Goal: Information Seeking & Learning: Find specific fact

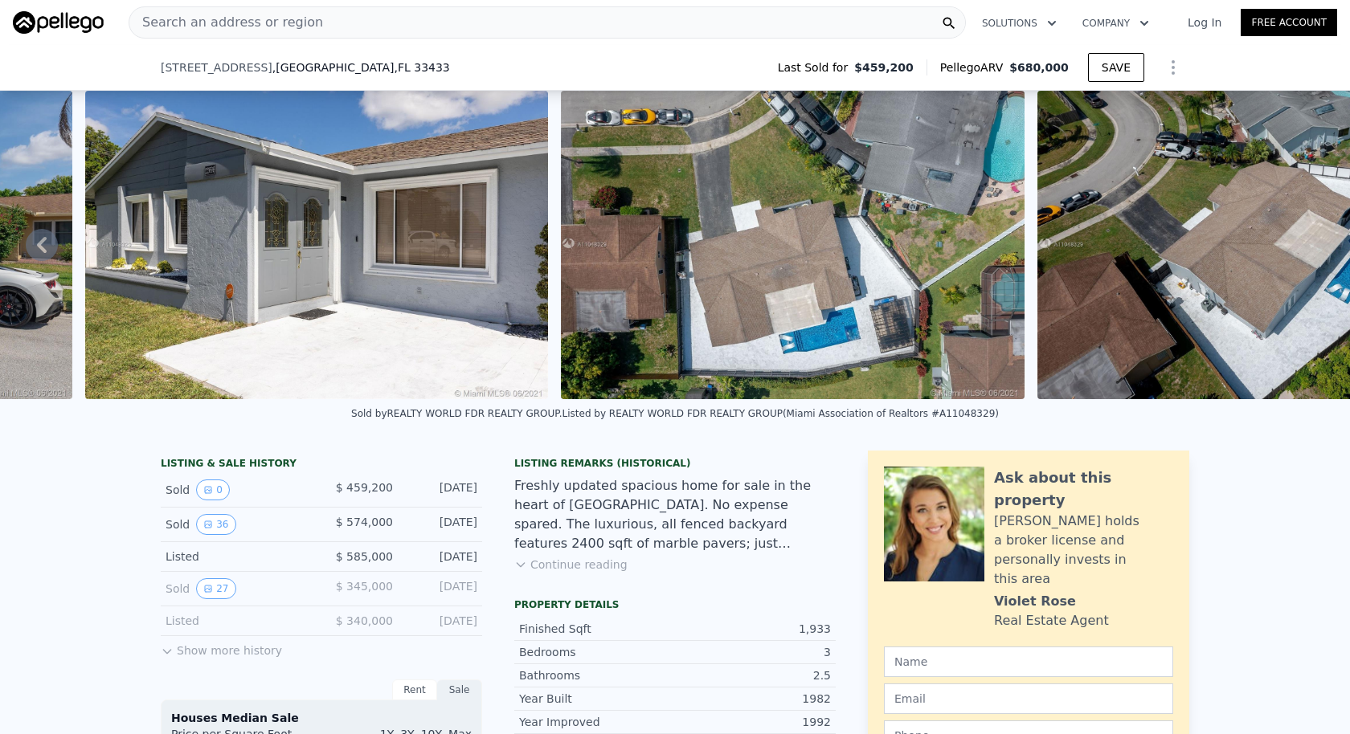
scroll to position [215, 0]
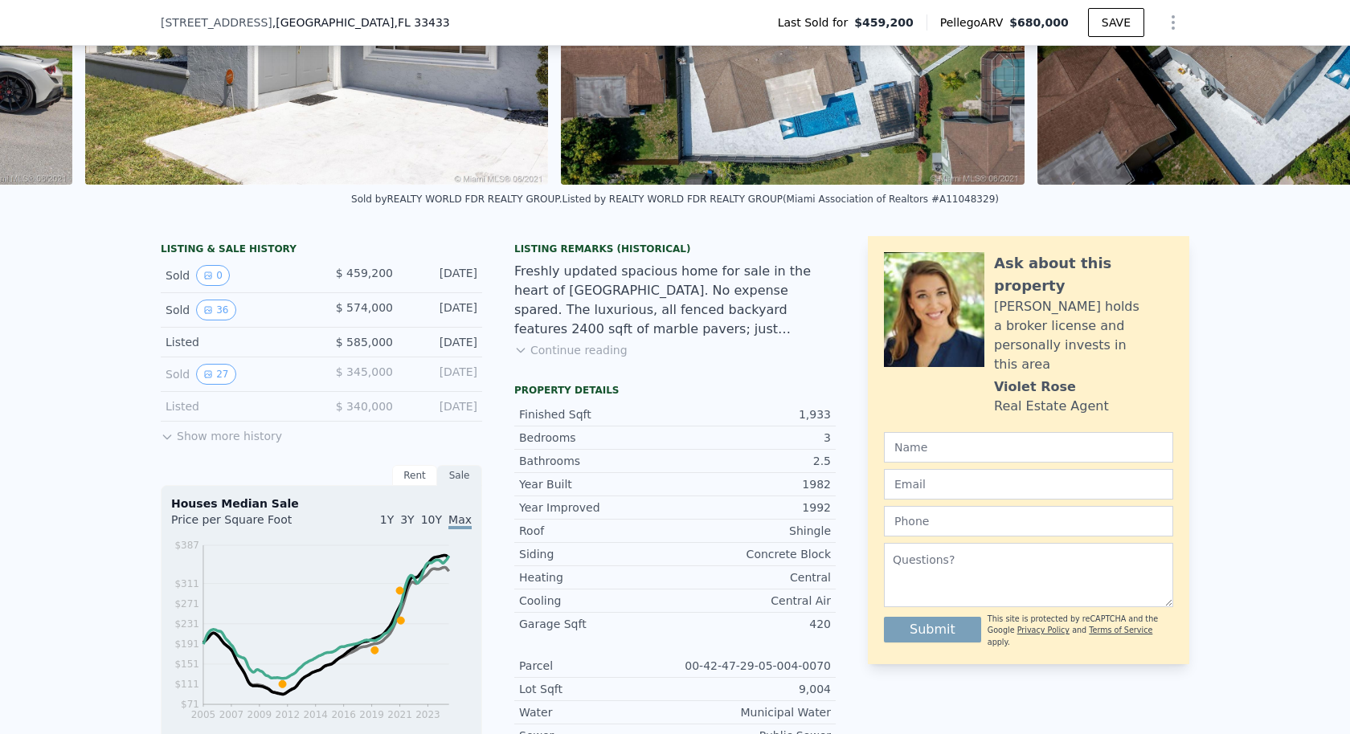
click at [259, 422] on button "Show more history" at bounding box center [221, 433] width 121 height 22
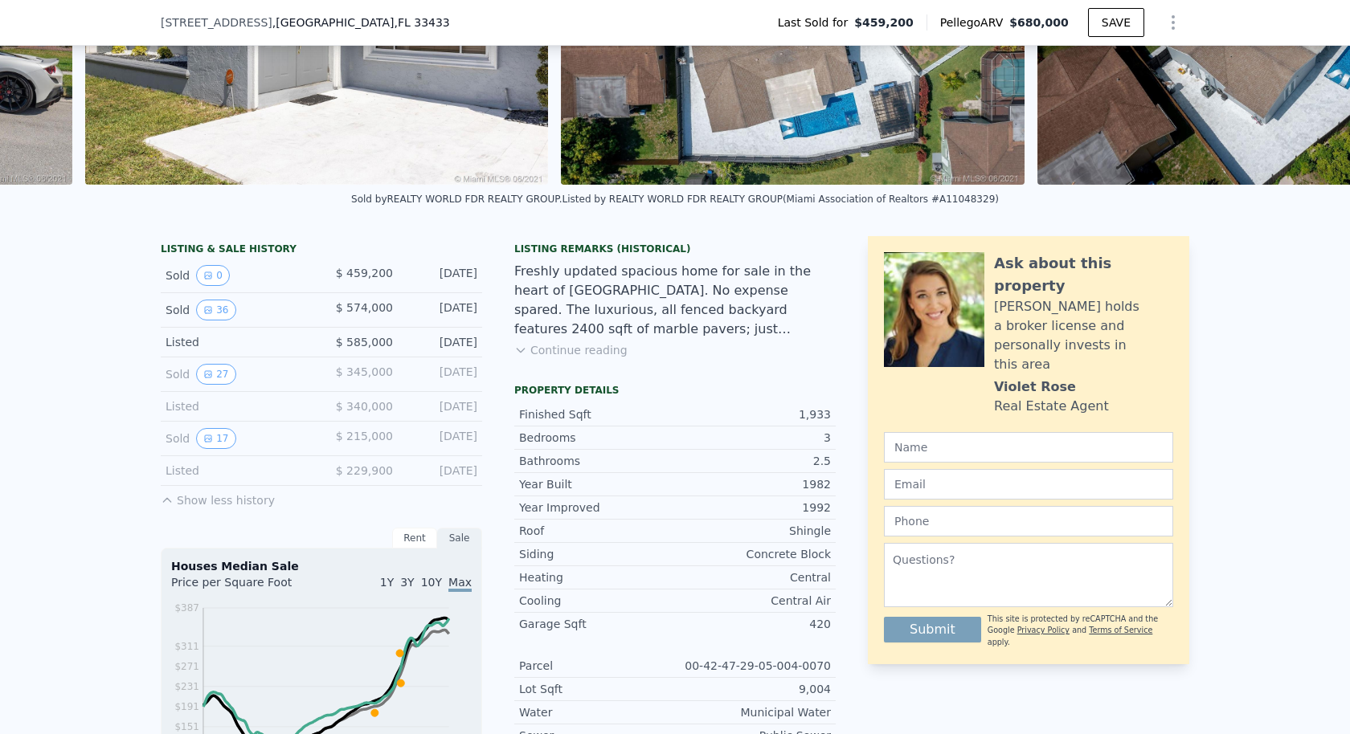
click at [240, 399] on div "Listed" at bounding box center [237, 407] width 143 height 16
click at [198, 399] on div "Listed" at bounding box center [237, 407] width 143 height 16
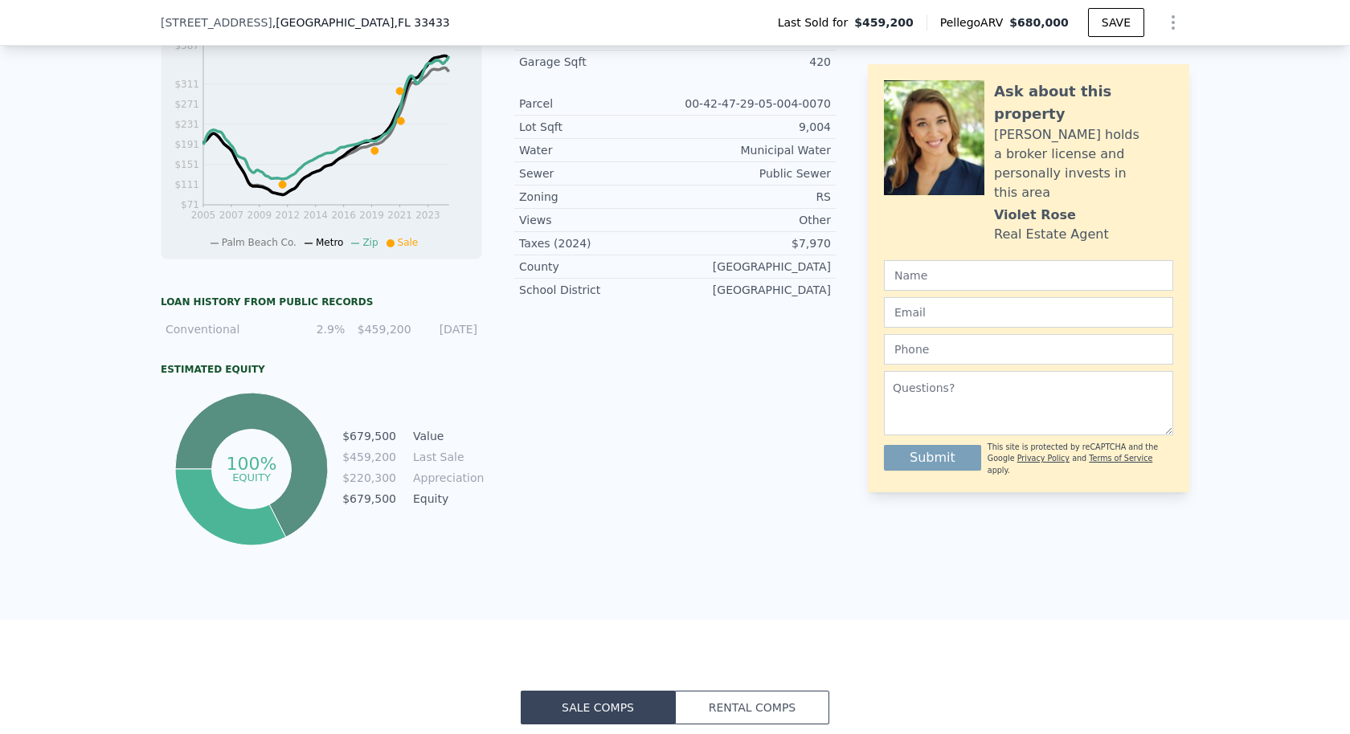
scroll to position [0, 0]
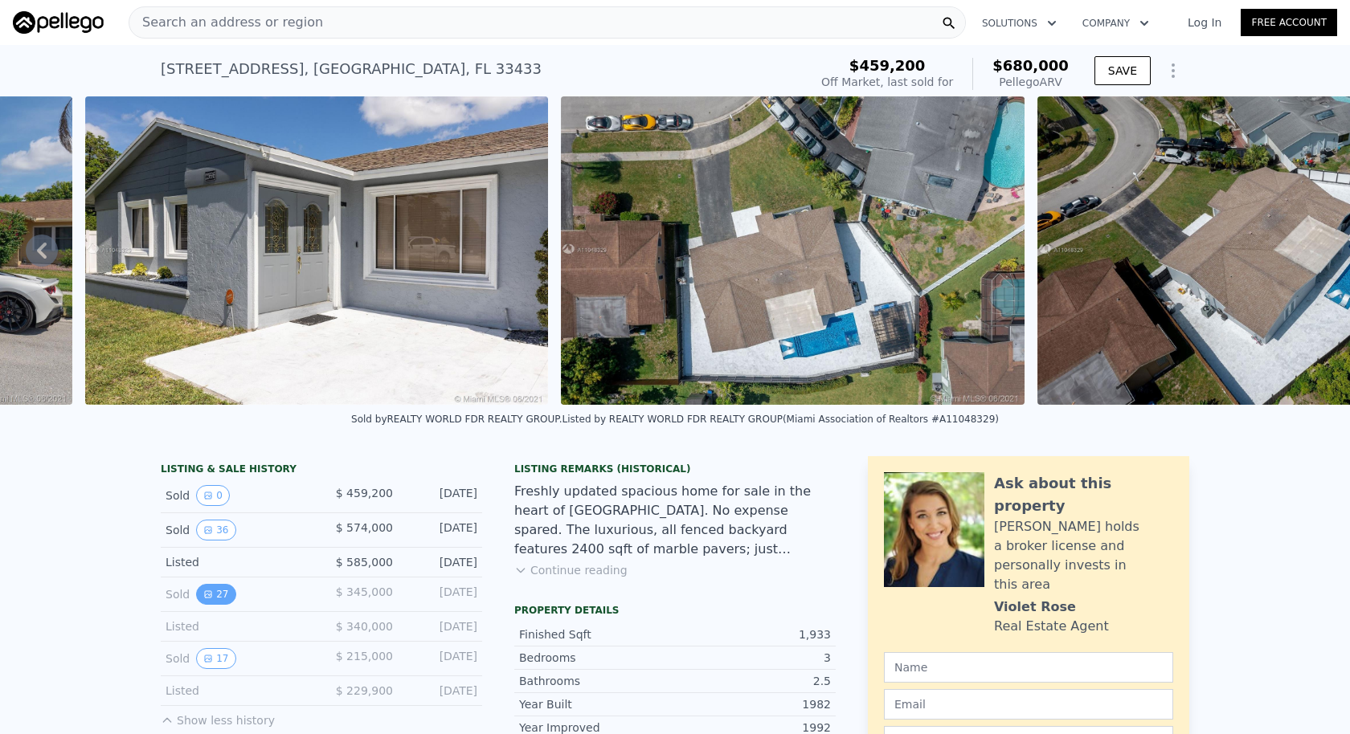
click at [235, 584] on button "27" at bounding box center [215, 594] width 39 height 21
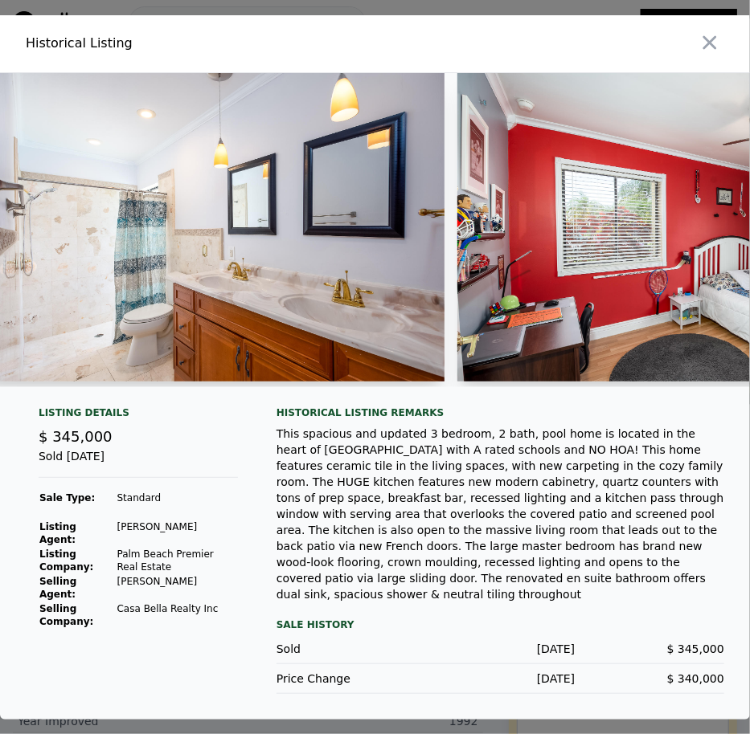
scroll to position [0, 8823]
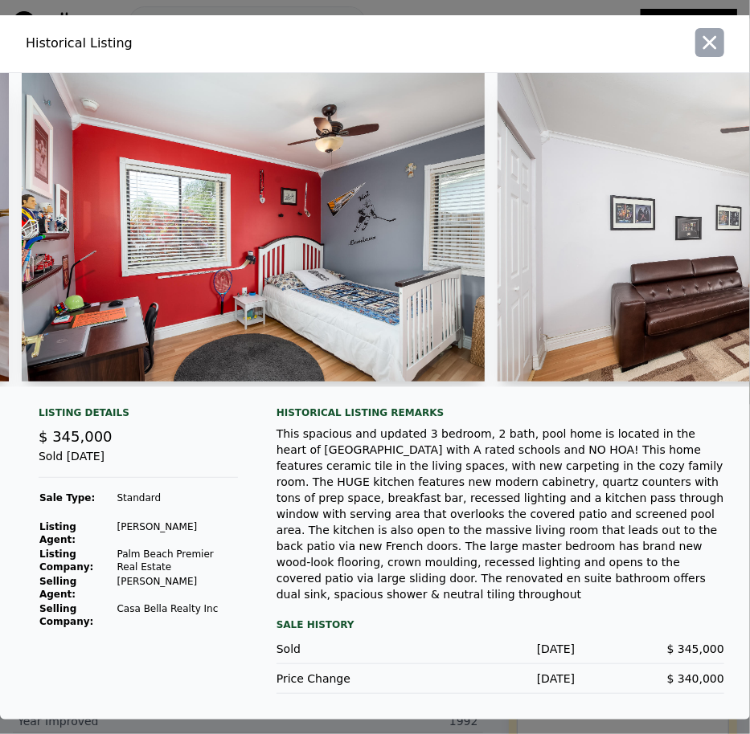
click at [700, 57] on button "button" at bounding box center [709, 42] width 29 height 29
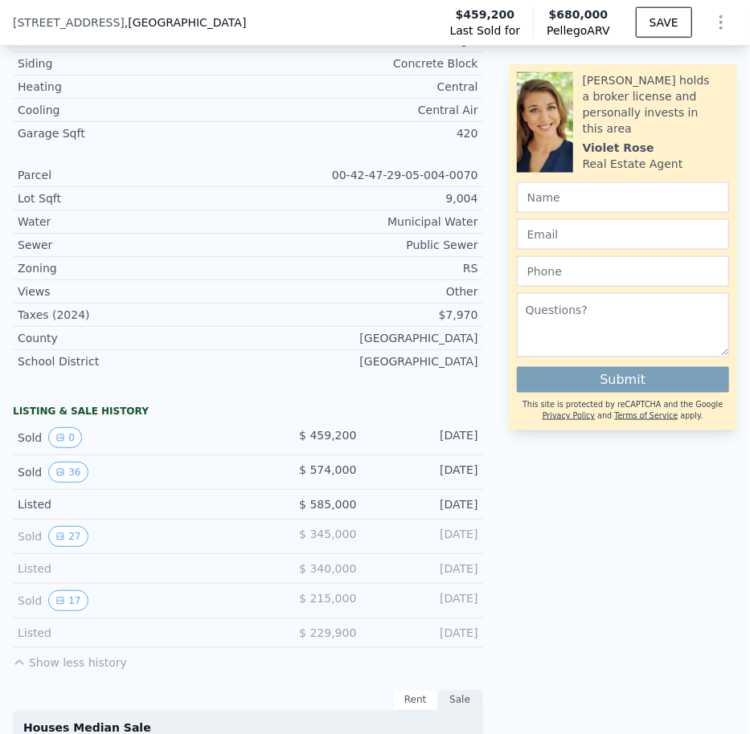
scroll to position [703, 0]
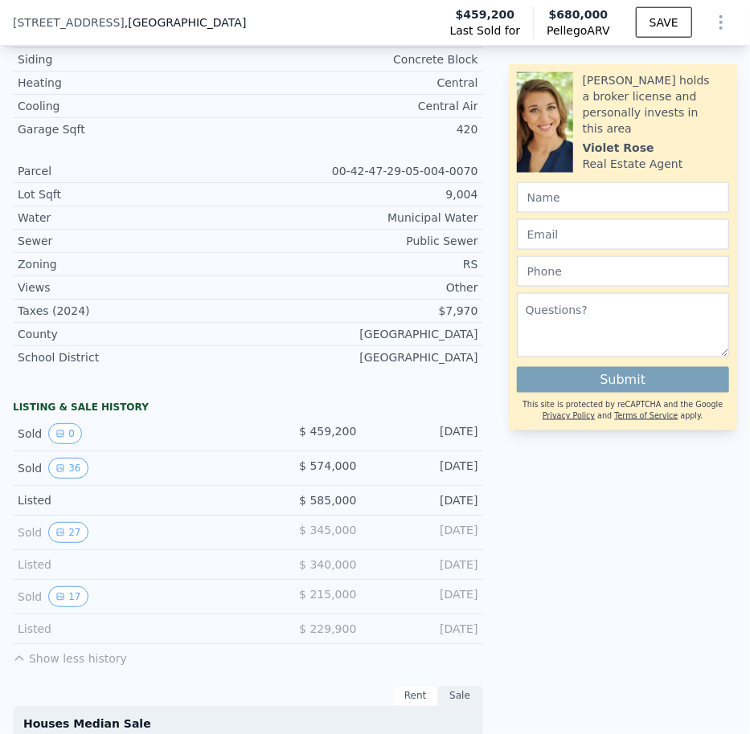
click at [63, 516] on div "Sold 27 $ 345,000 Jun 25, 2019" at bounding box center [248, 533] width 470 height 35
click at [70, 516] on div "Sold 27 $ 345,000 Jun 25, 2019" at bounding box center [248, 533] width 470 height 35
click at [69, 522] on button "27" at bounding box center [67, 532] width 39 height 21
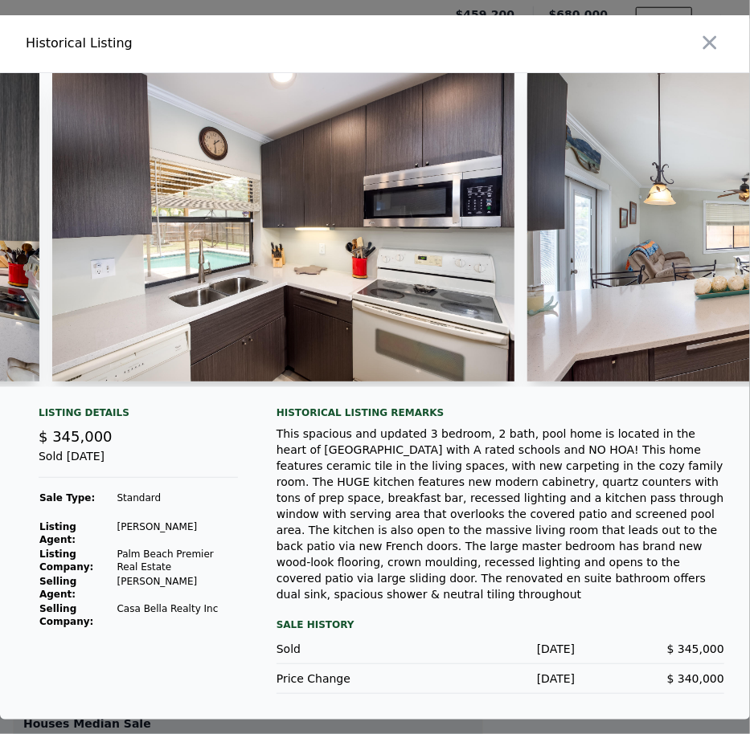
scroll to position [0, 3810]
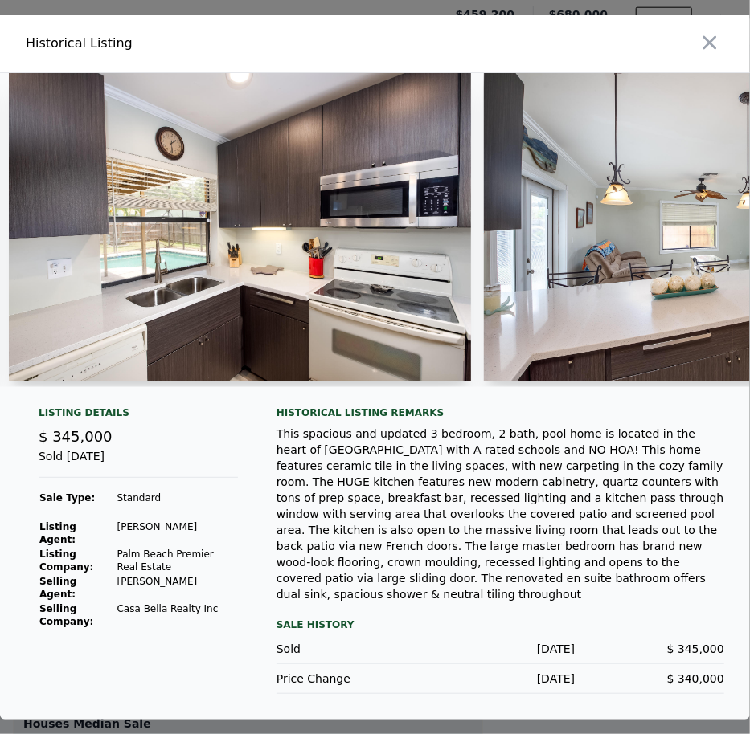
click at [321, 552] on div "This spacious and updated 3 bedroom, 2 bath, pool home is located in the heart …" at bounding box center [500, 514] width 448 height 177
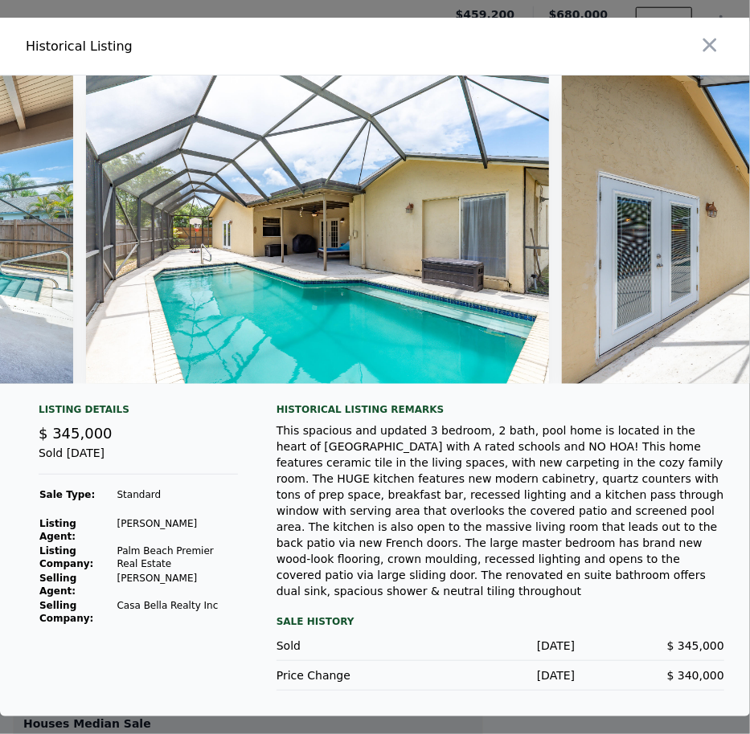
scroll to position [0, 11134]
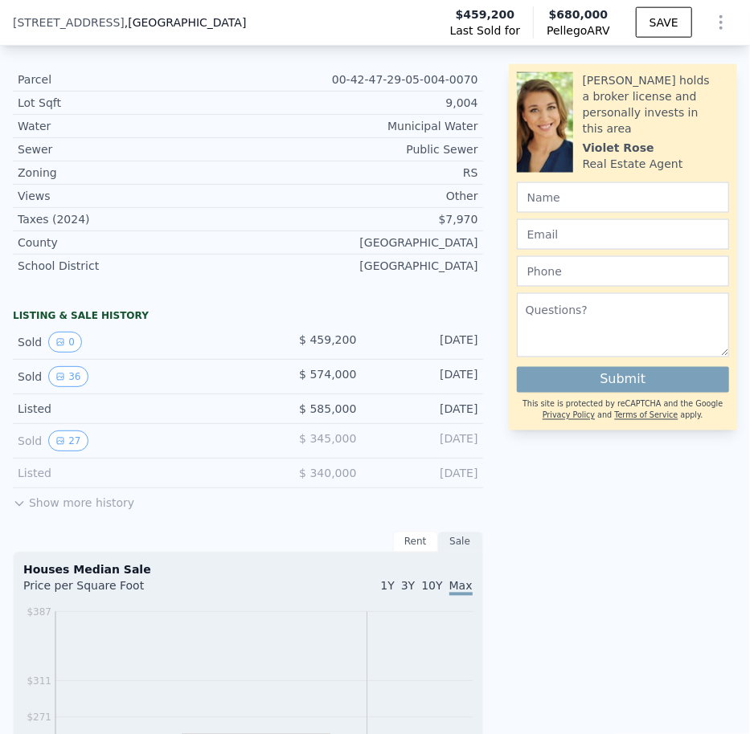
scroll to position [802, 0]
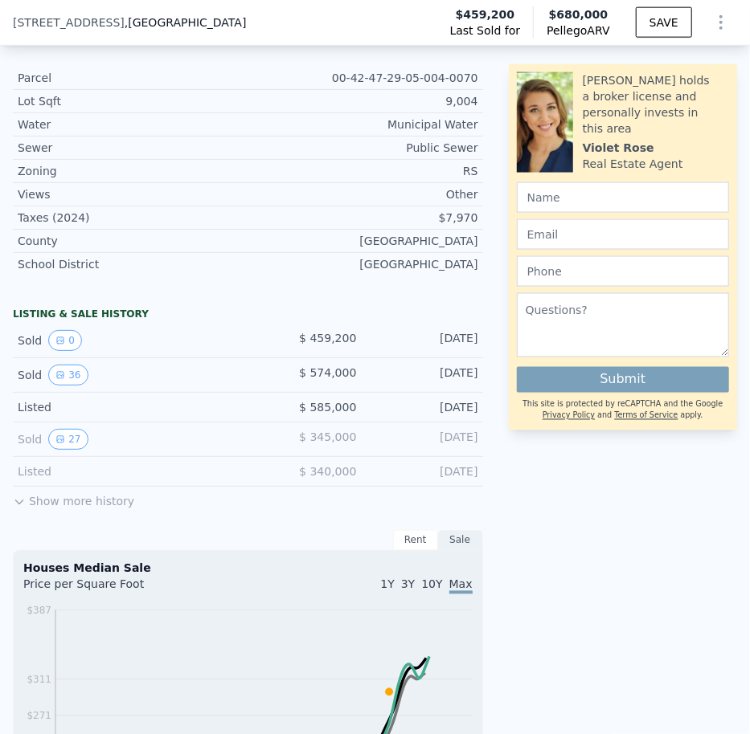
click at [95, 487] on button "Show more history" at bounding box center [73, 498] width 121 height 22
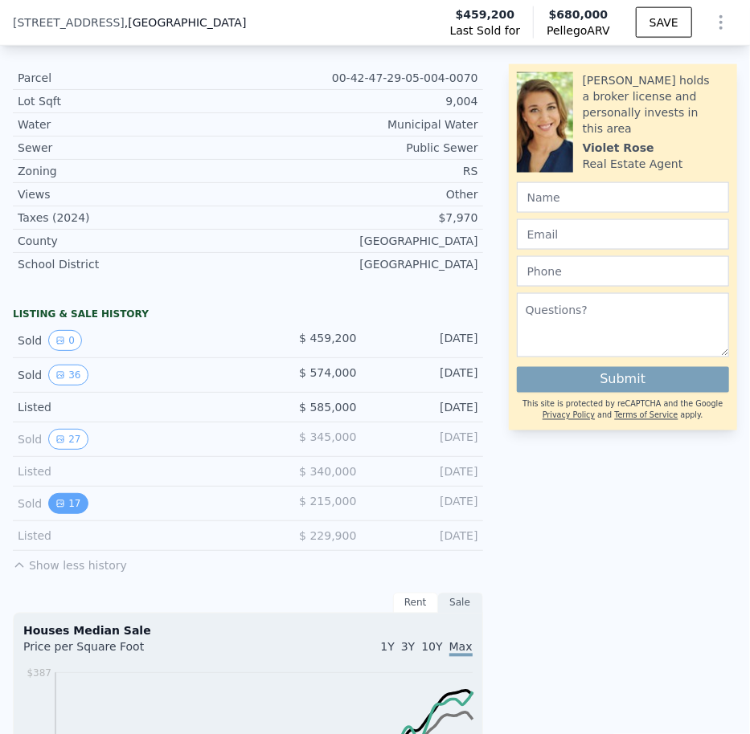
click at [59, 493] on button "17" at bounding box center [67, 503] width 39 height 21
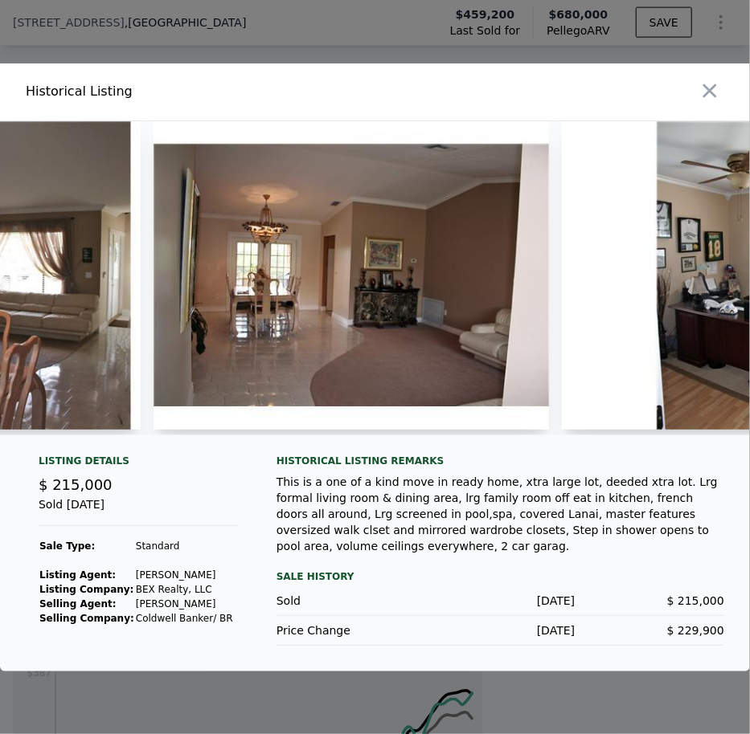
scroll to position [0, 2529]
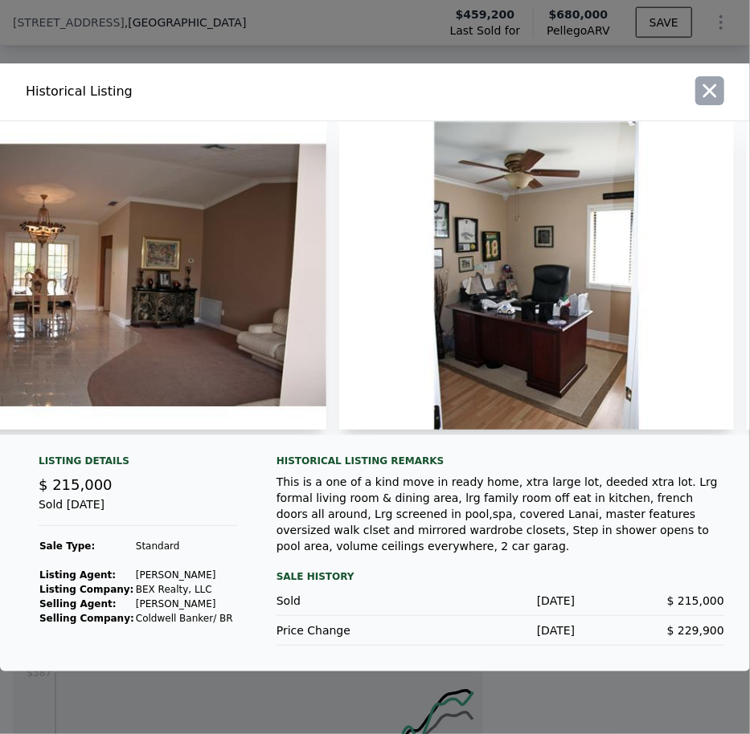
click at [719, 102] on icon "button" at bounding box center [709, 91] width 22 height 22
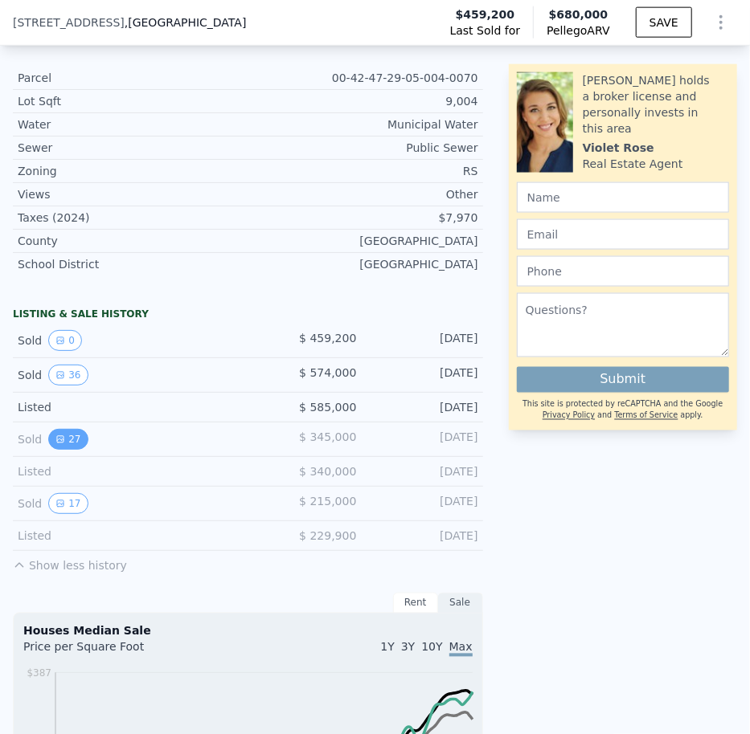
click at [58, 435] on icon "View historical data" at bounding box center [60, 440] width 10 height 10
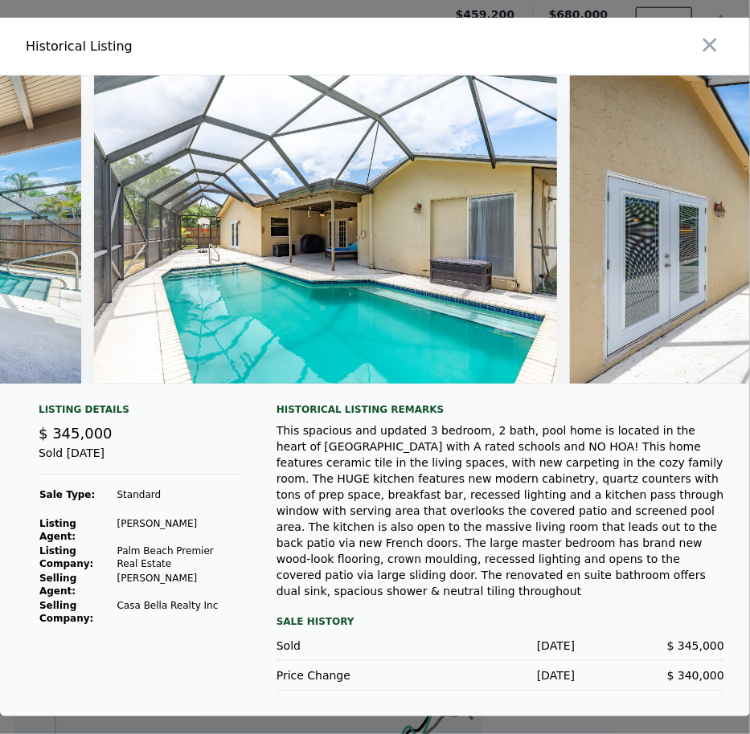
scroll to position [0, 11137]
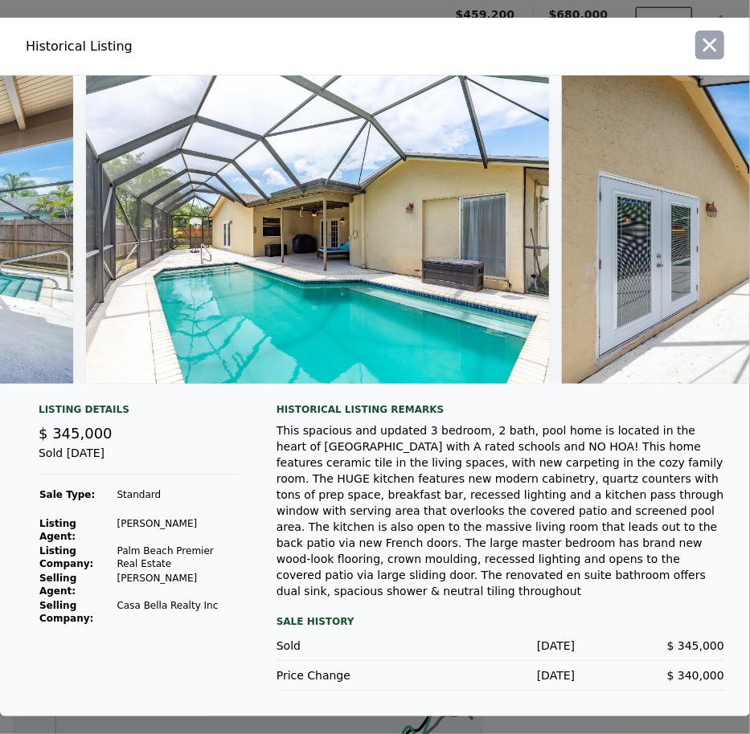
click at [710, 52] on icon "button" at bounding box center [710, 46] width 14 height 14
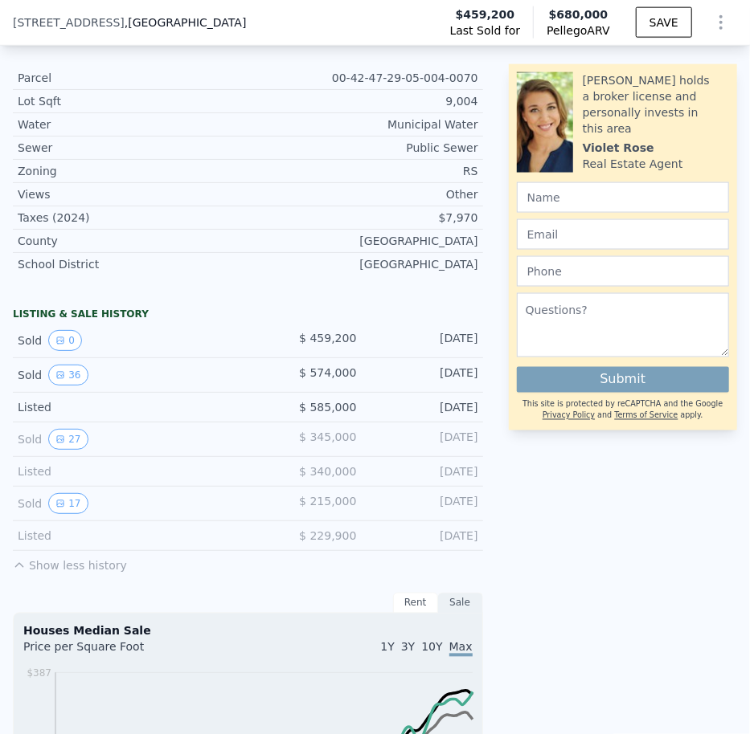
scroll to position [774, 0]
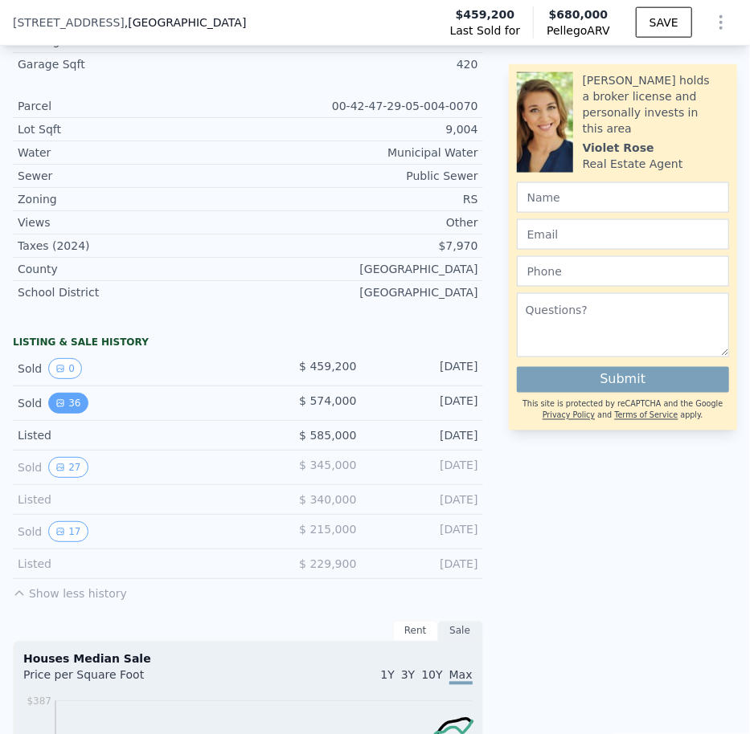
click at [76, 393] on button "36" at bounding box center [67, 403] width 39 height 21
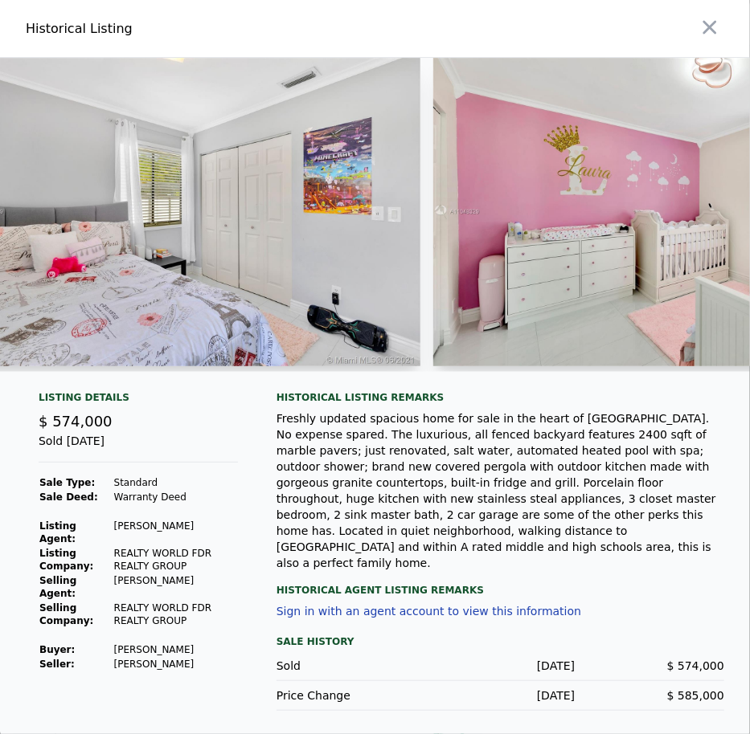
scroll to position [0, 8943]
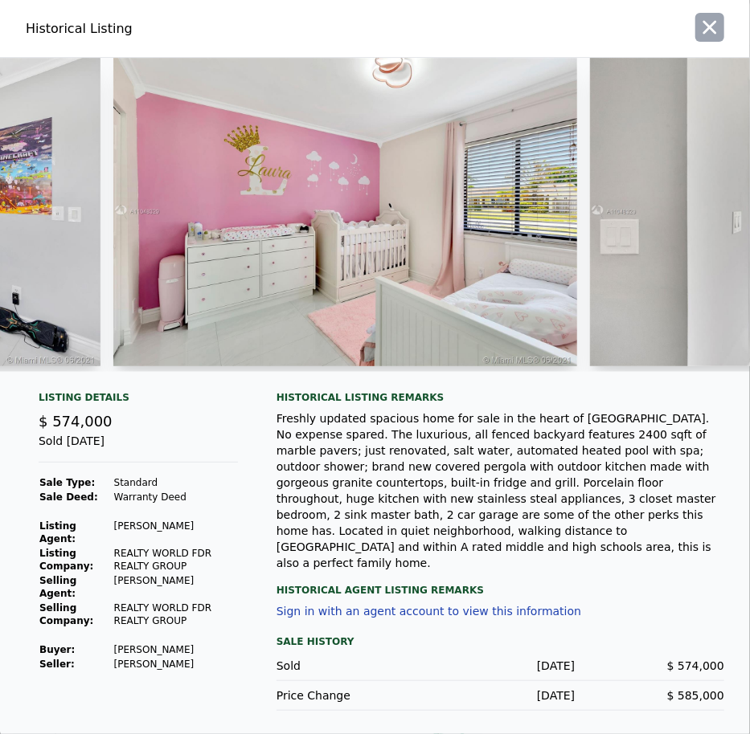
click at [700, 42] on button "button" at bounding box center [709, 27] width 29 height 29
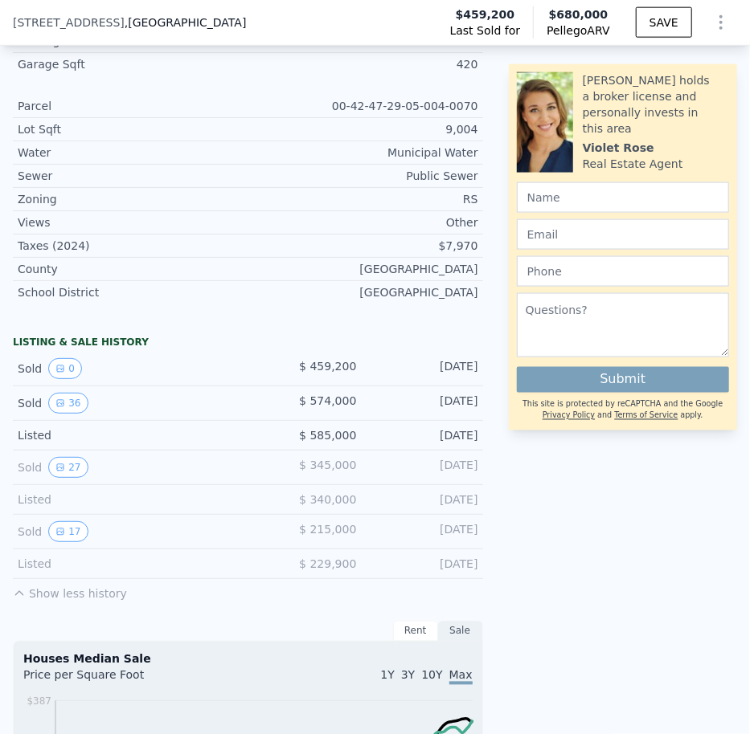
scroll to position [0, 0]
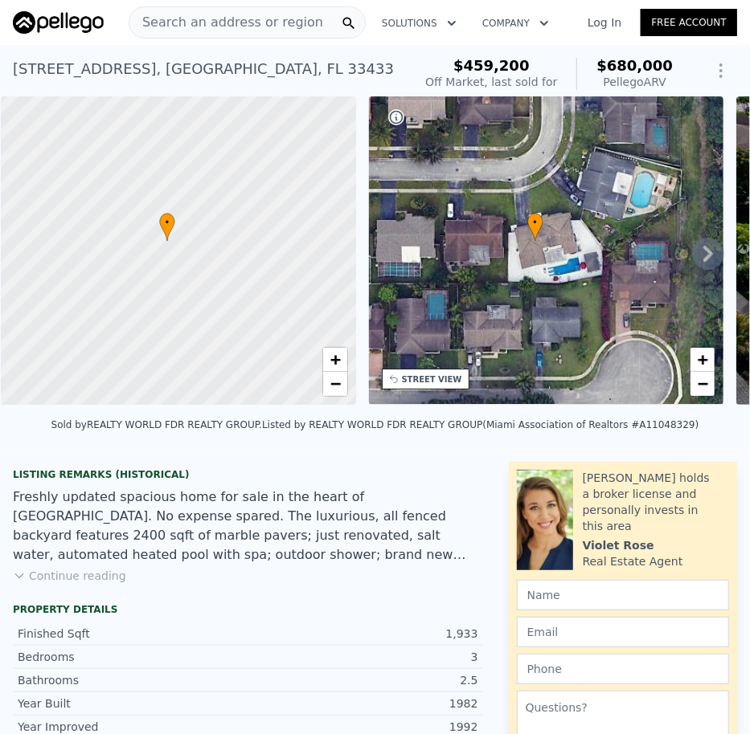
click at [211, 19] on span "Search an address or region" at bounding box center [226, 22] width 194 height 19
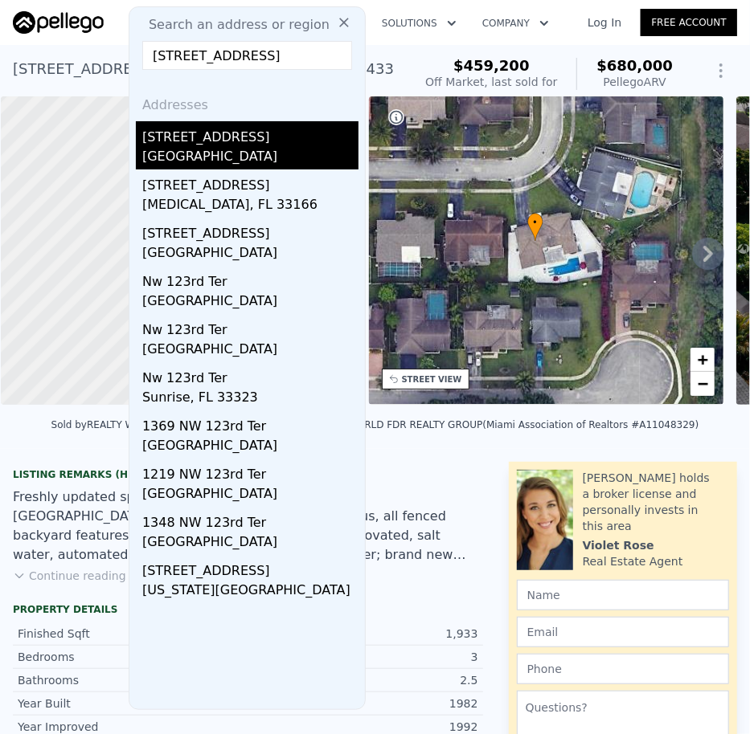
click at [194, 133] on div "[STREET_ADDRESS]" at bounding box center [250, 134] width 216 height 26
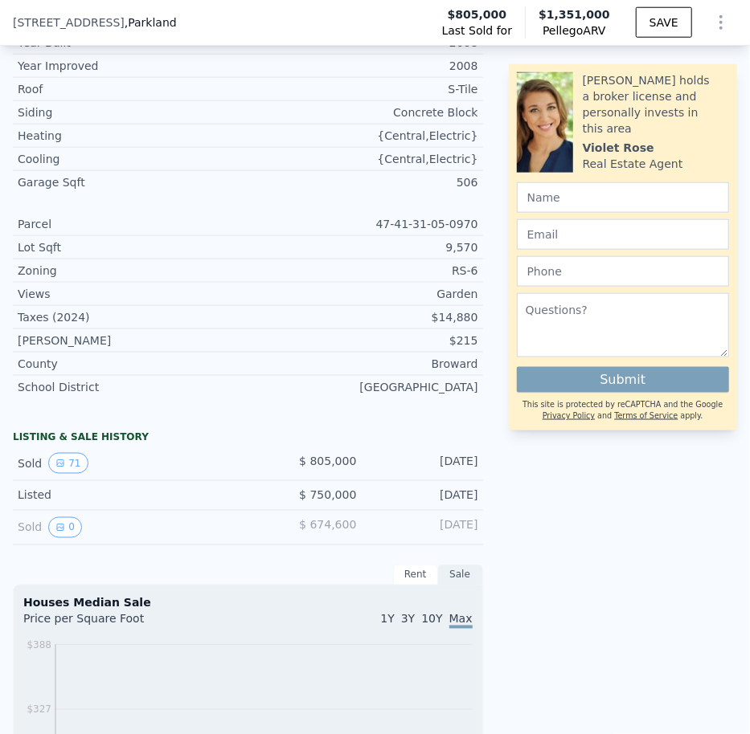
scroll to position [664, 0]
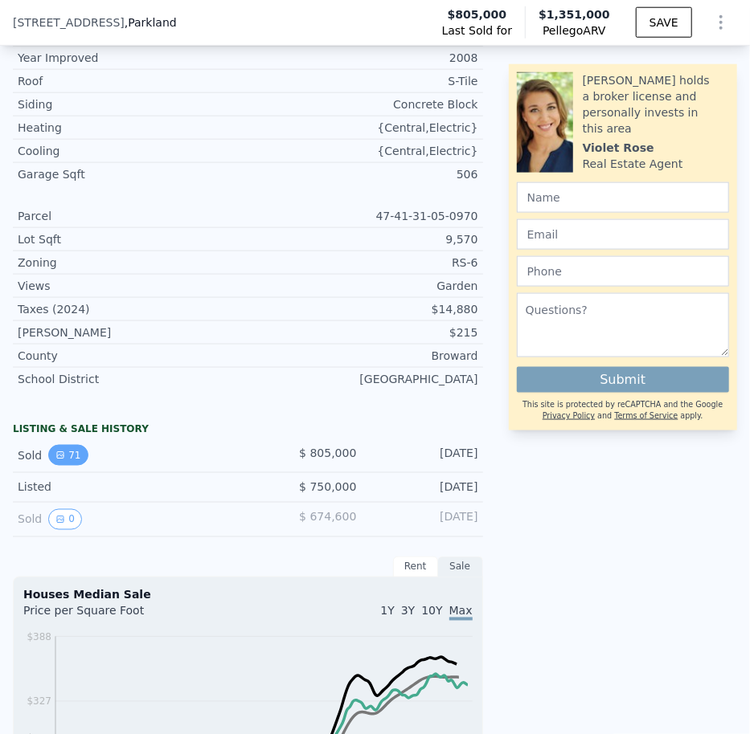
click at [61, 445] on button "71" at bounding box center [67, 455] width 39 height 21
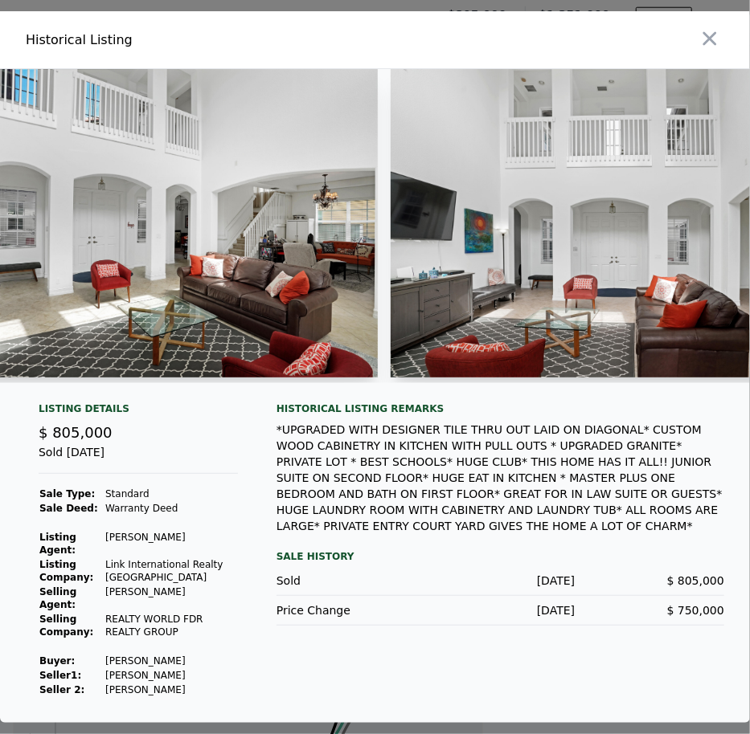
scroll to position [0, 5330]
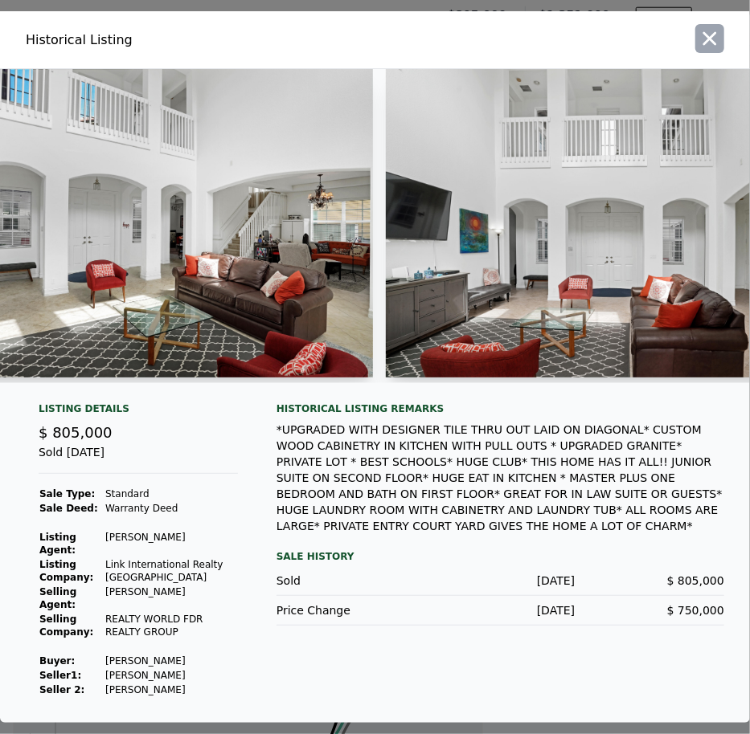
click at [713, 46] on icon "button" at bounding box center [710, 39] width 14 height 14
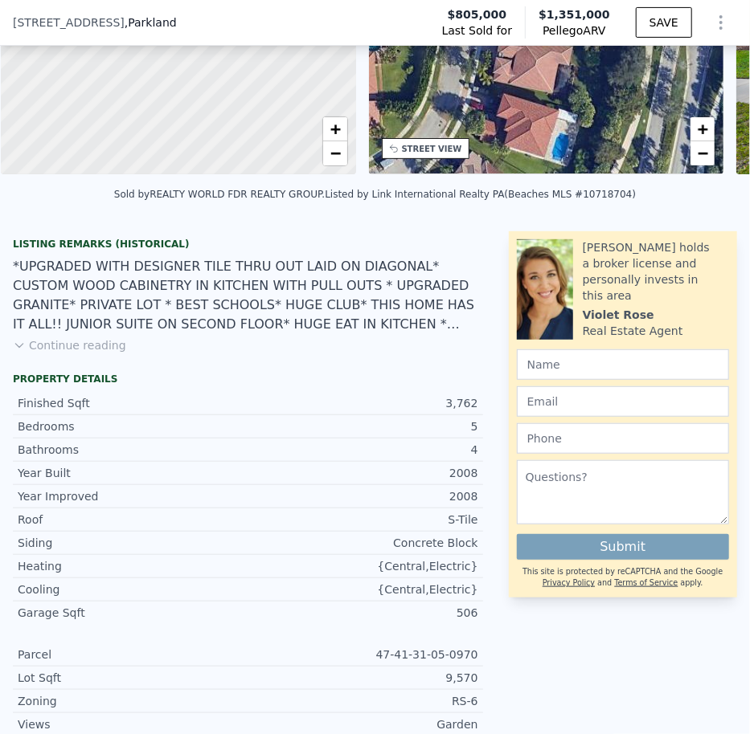
scroll to position [0, 0]
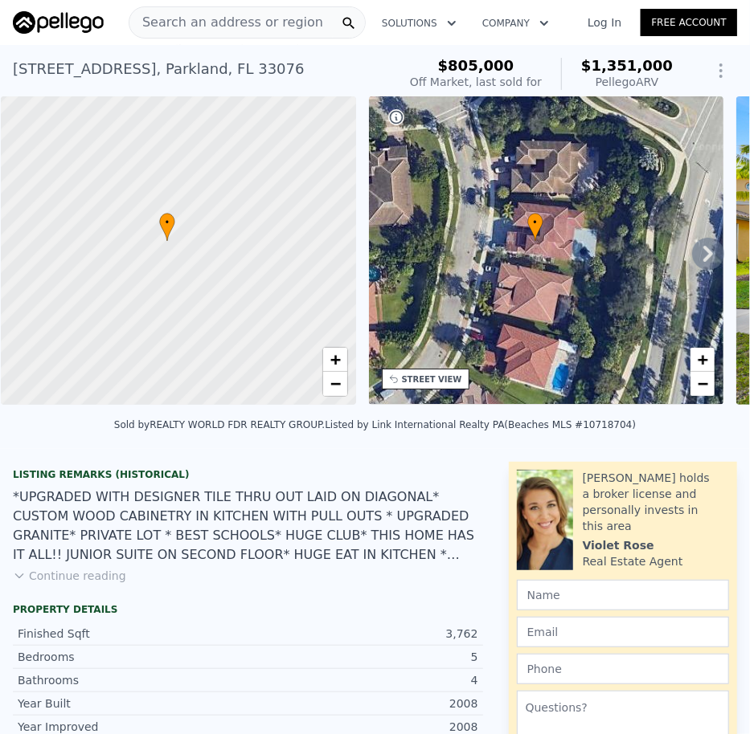
click at [68, 568] on button "Continue reading" at bounding box center [69, 576] width 113 height 16
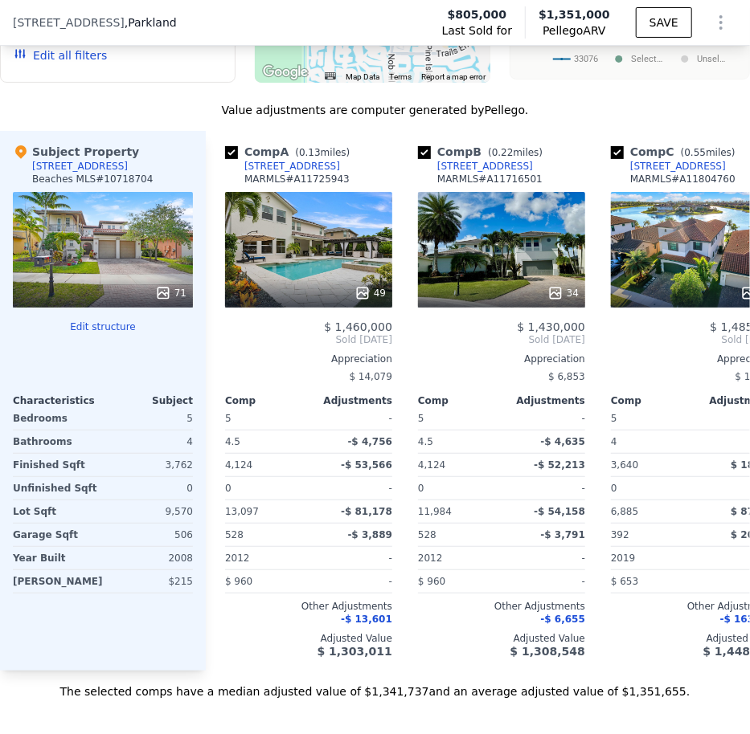
scroll to position [2335, 0]
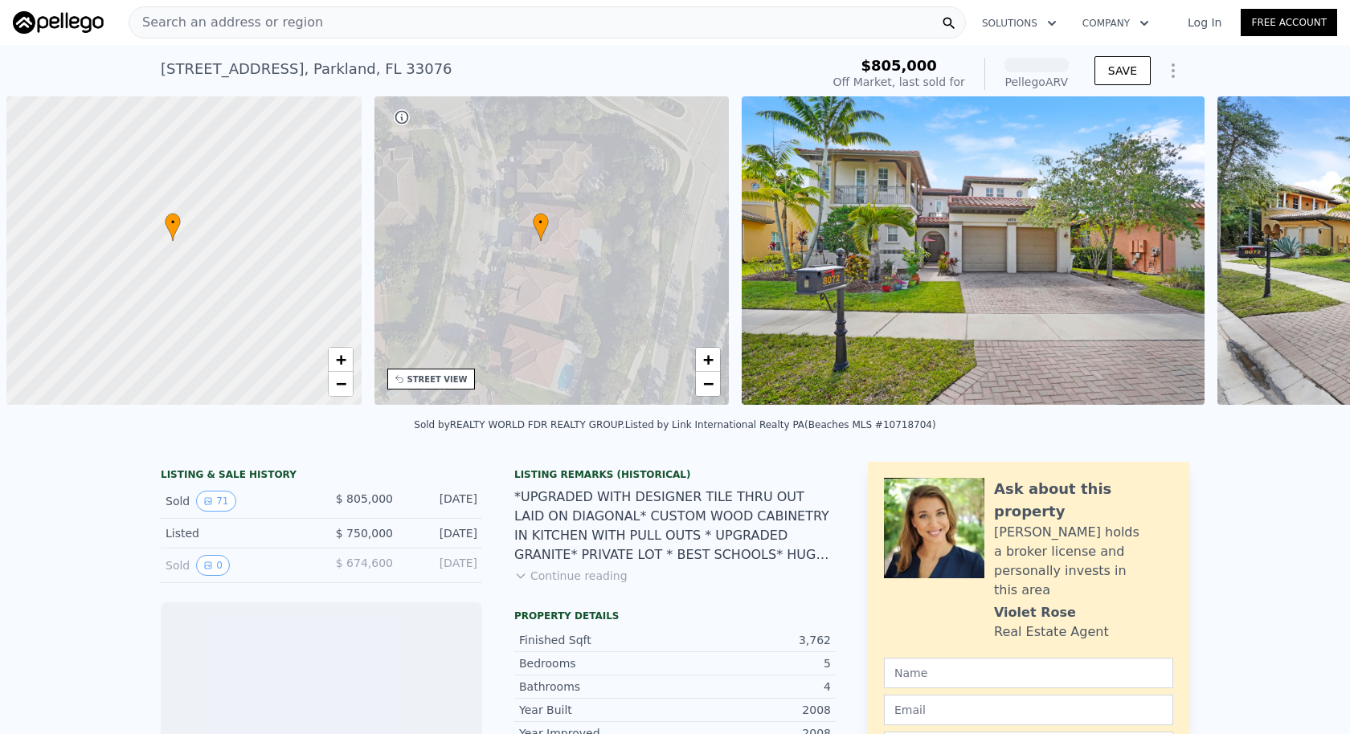
scroll to position [0, 6]
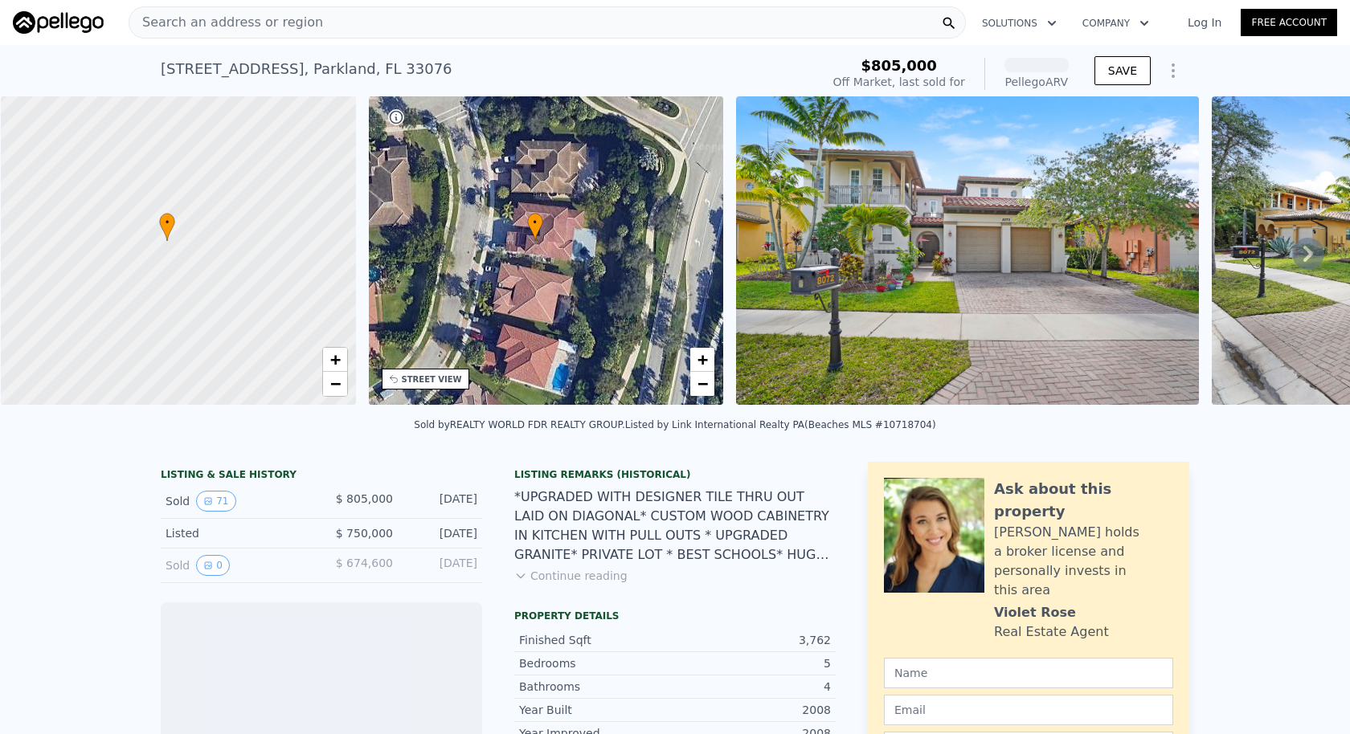
click at [451, 23] on div "Search an address or region" at bounding box center [547, 22] width 837 height 32
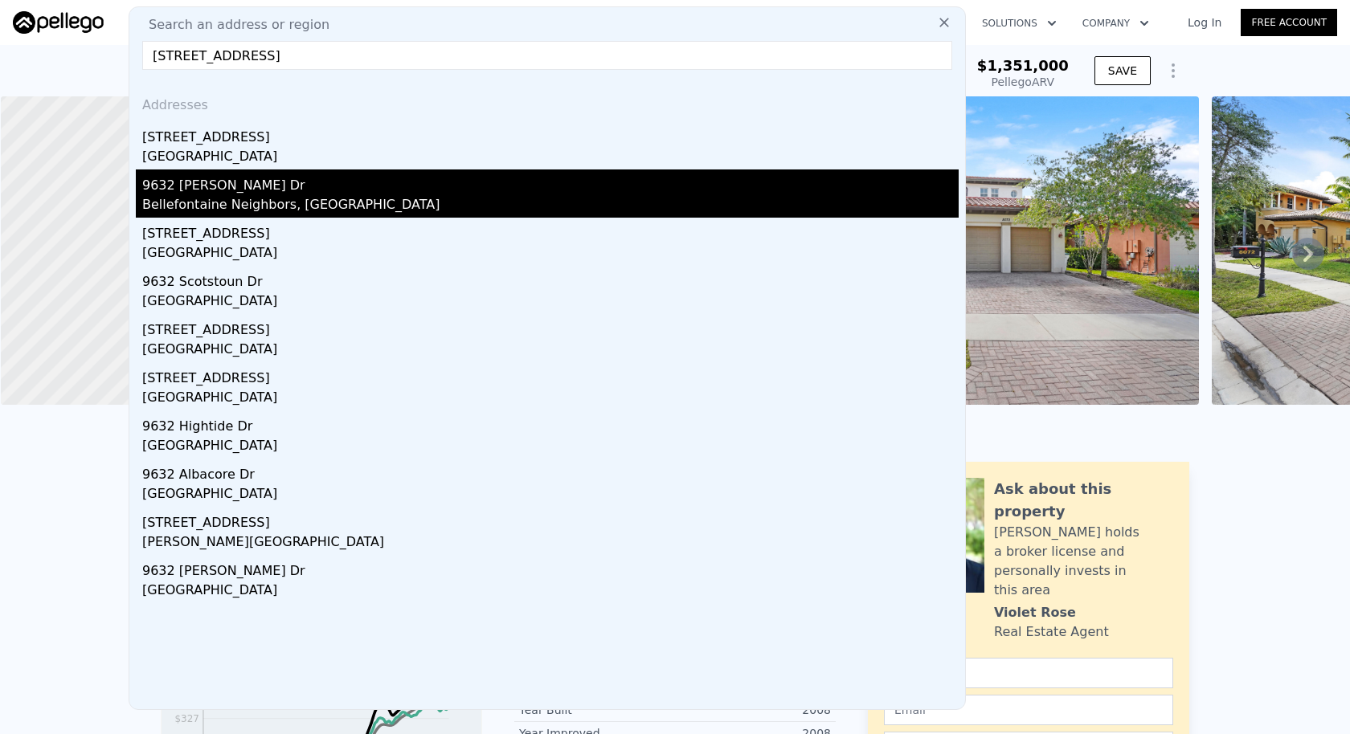
type input "9632 Saddlebrook Dr"
click at [325, 170] on div "9632 [PERSON_NAME] Dr" at bounding box center [550, 183] width 816 height 26
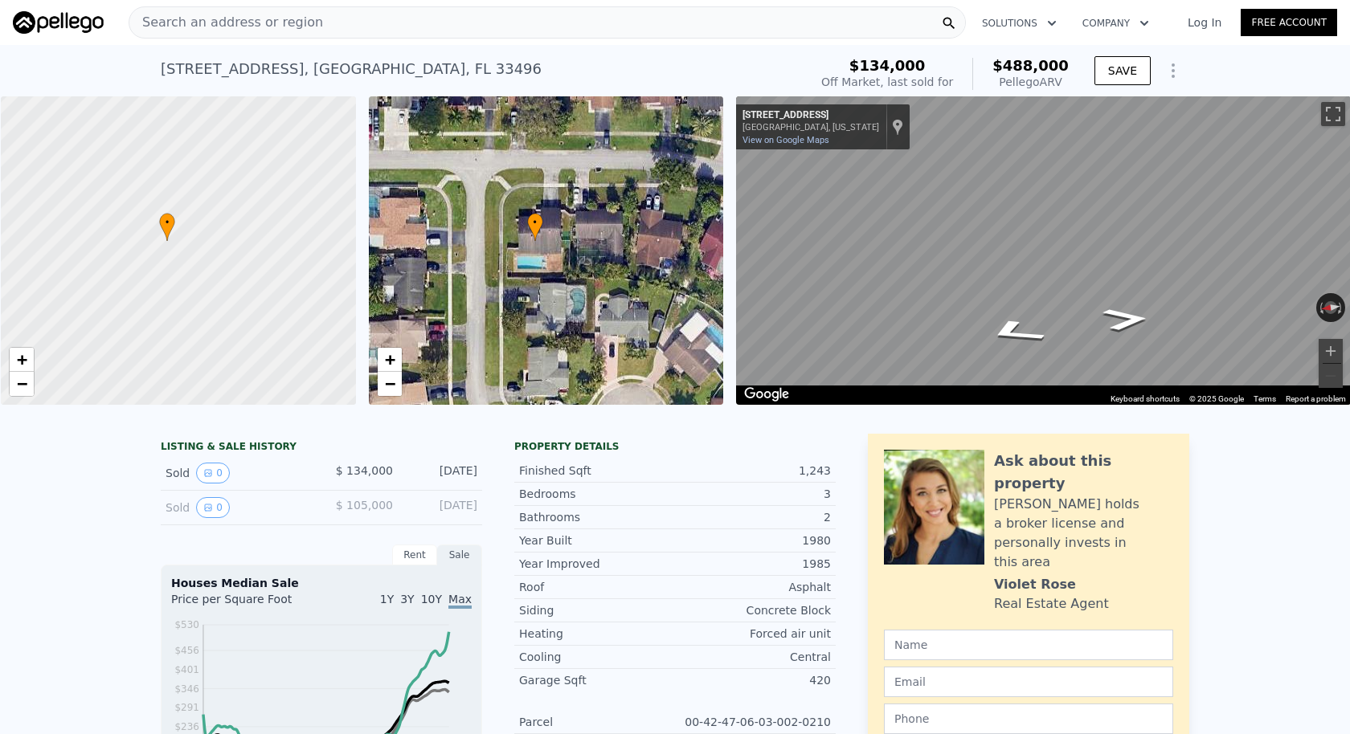
click at [358, 11] on div "Search an address or region" at bounding box center [547, 22] width 837 height 32
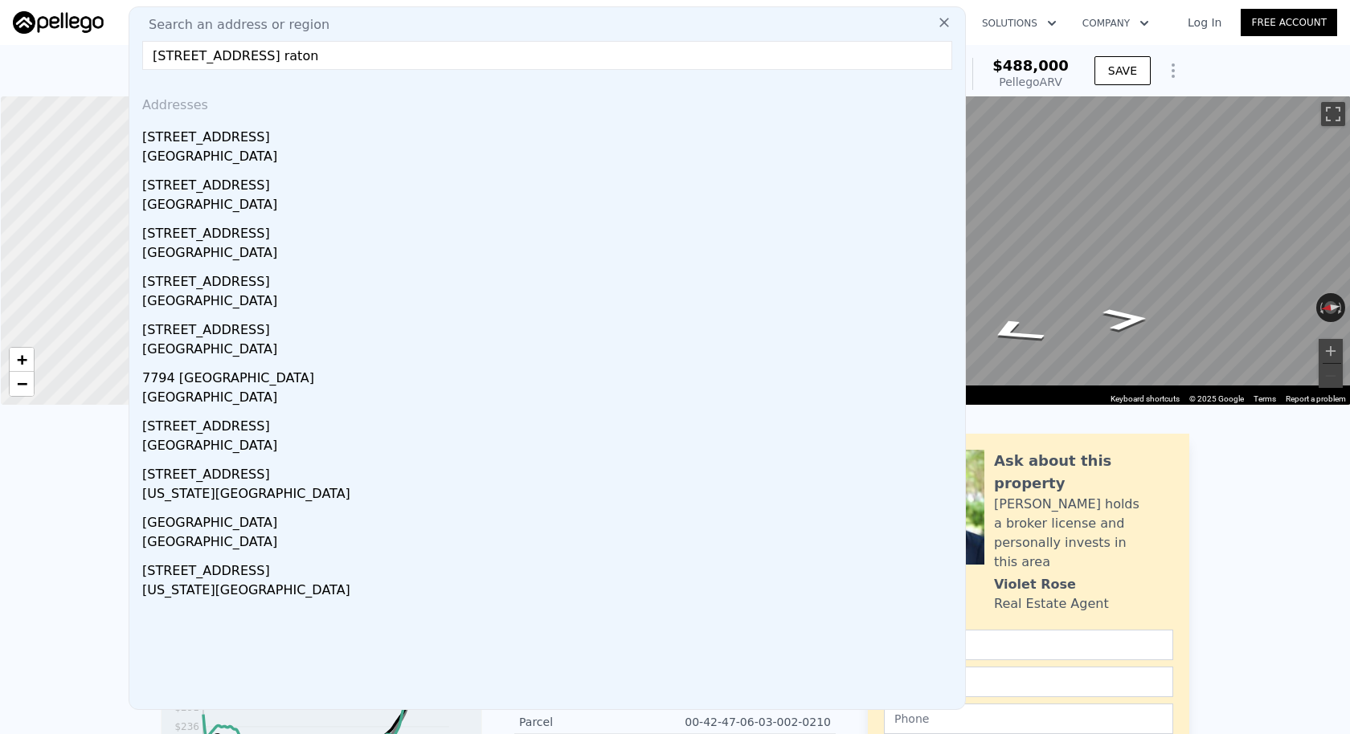
click at [380, 57] on input "[STREET_ADDRESS] raton" at bounding box center [547, 55] width 810 height 29
paste input "[GEOGRAPHIC_DATA]"
type input "[STREET_ADDRESS]"
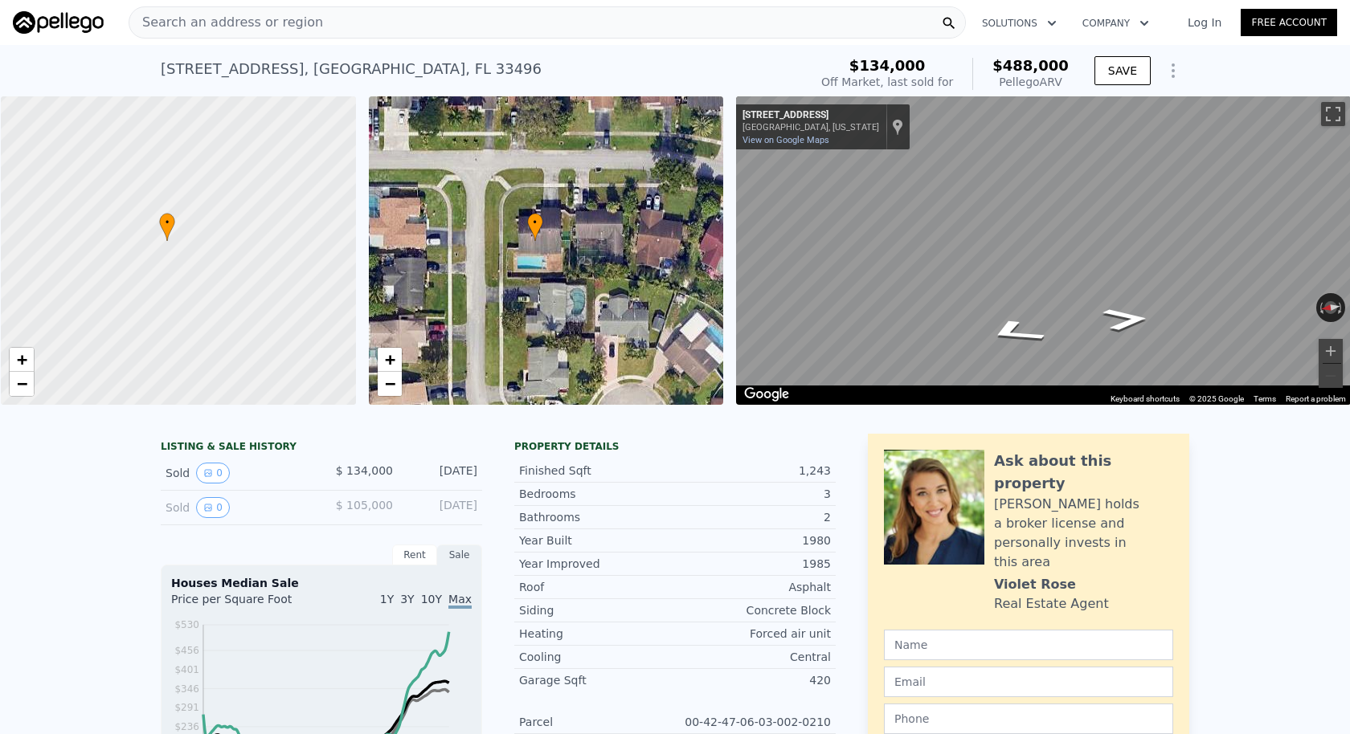
click at [910, 19] on div "Search an address or region" at bounding box center [547, 22] width 837 height 32
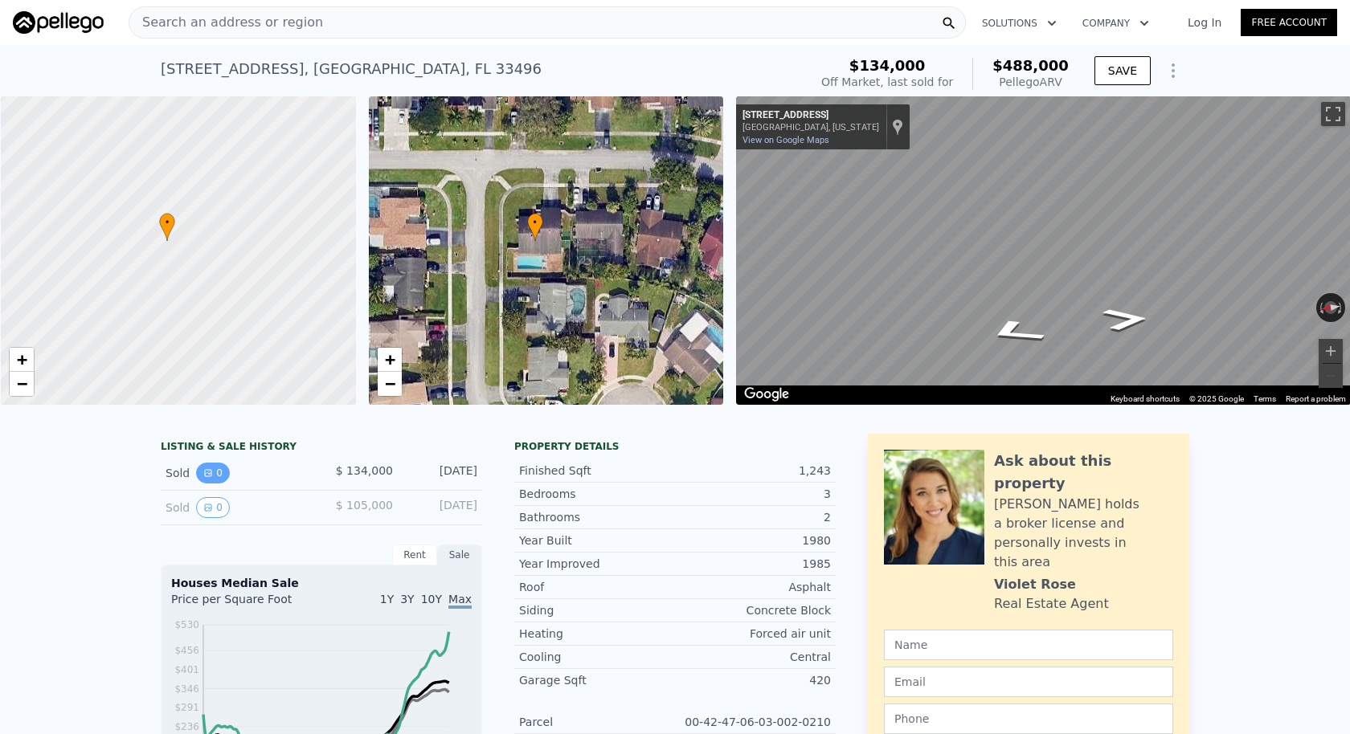
click at [230, 463] on button "0" at bounding box center [213, 473] width 34 height 21
